Goal: Book appointment/travel/reservation

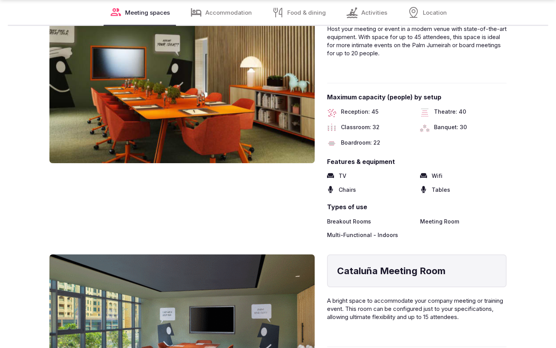
scroll to position [1277, 0]
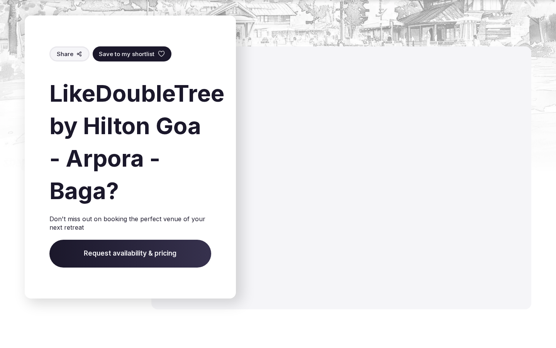
scroll to position [1294, 0]
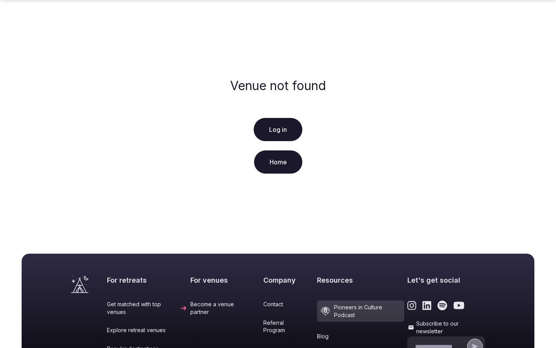
scroll to position [158, 0]
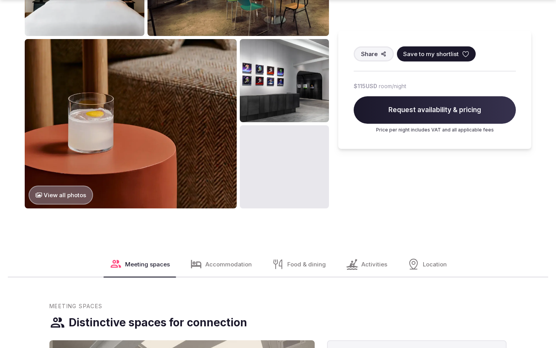
scroll to position [971, 0]
